Goal: Task Accomplishment & Management: Use online tool/utility

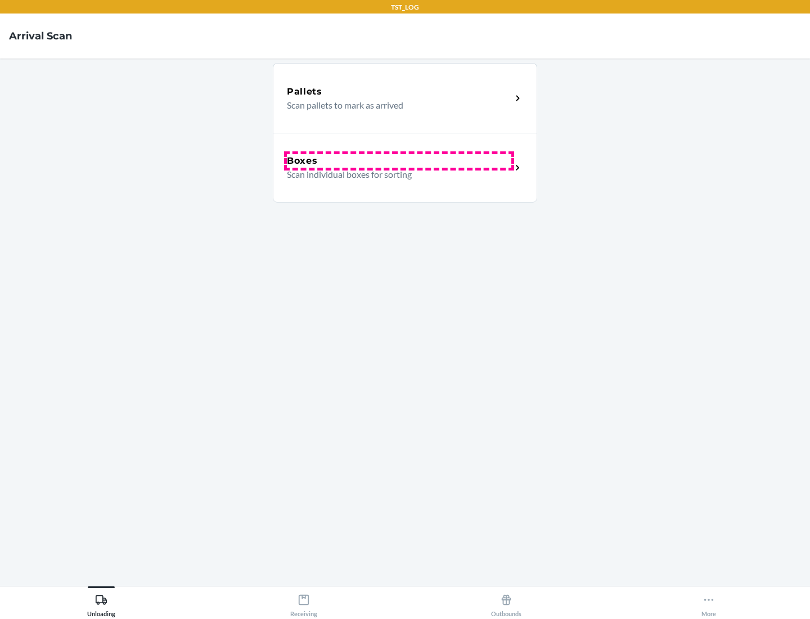
click at [399, 161] on div "Boxes" at bounding box center [399, 160] width 224 height 13
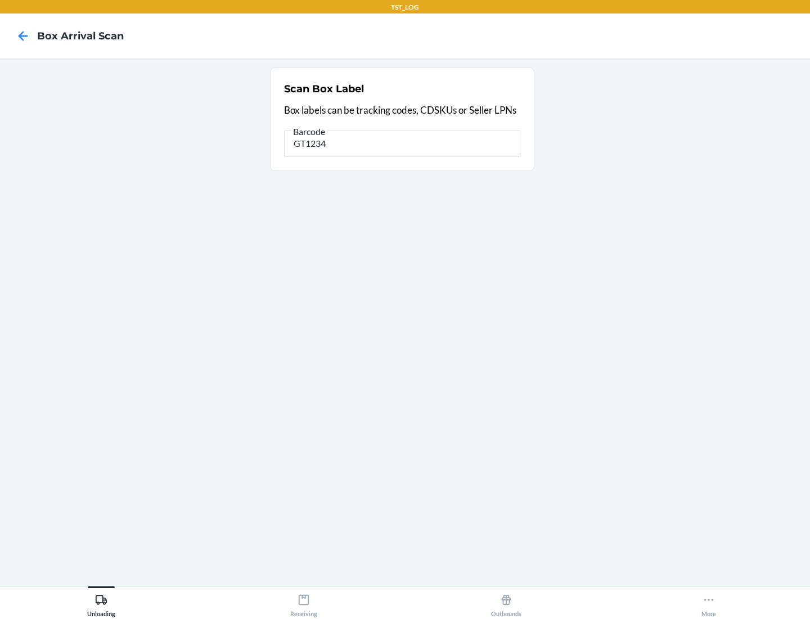
type input "GT1234"
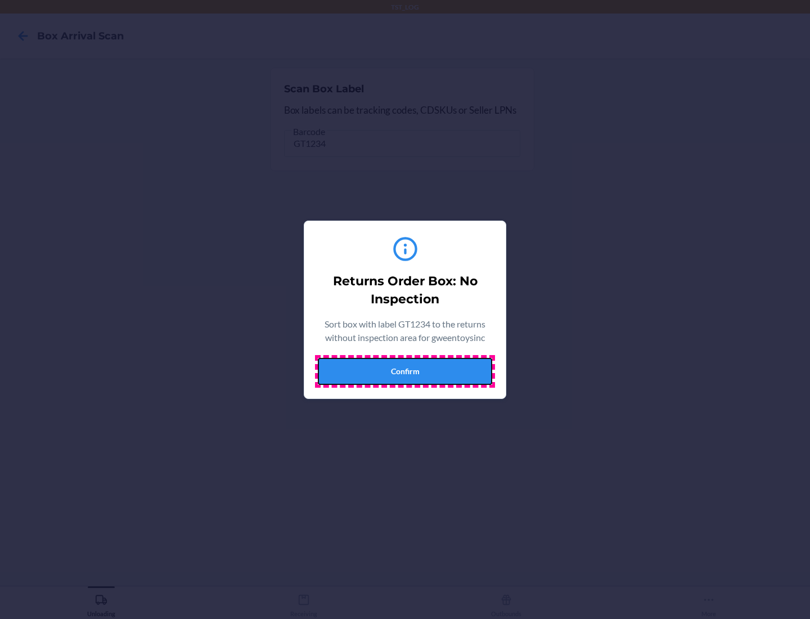
click at [405, 371] on button "Confirm" at bounding box center [405, 371] width 174 height 27
